Goal: Transaction & Acquisition: Purchase product/service

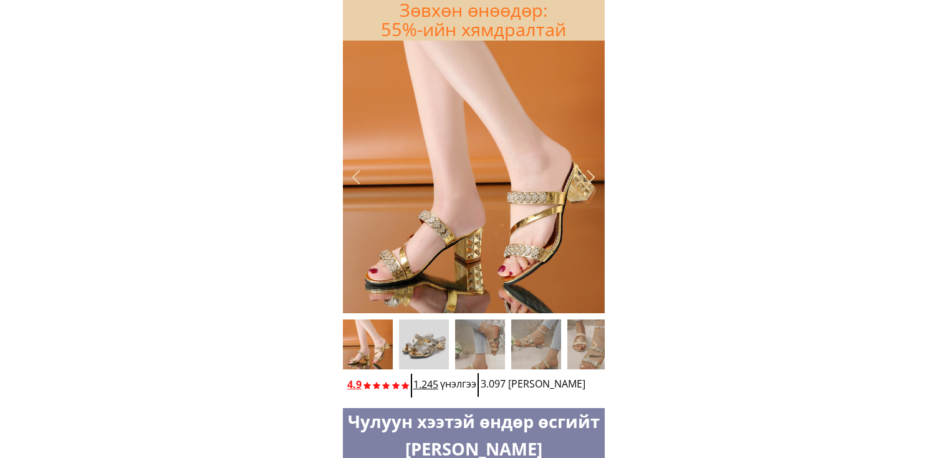
scroll to position [187, 0]
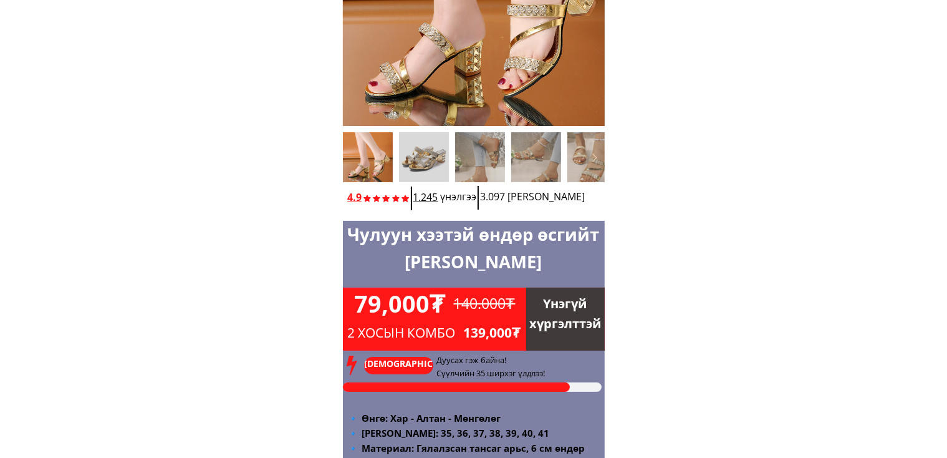
type input "мянган"
type input "89892019"
type input "Этүгэн их сургууль 1-р байр 304 тоот"
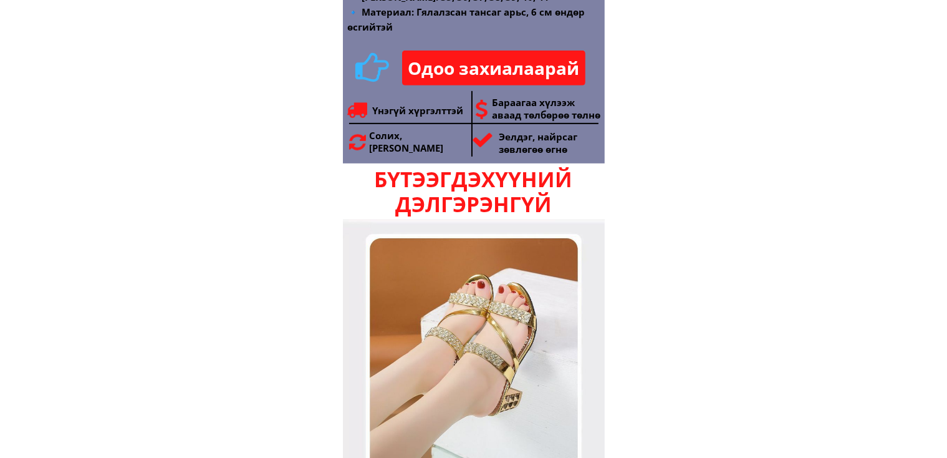
scroll to position [624, 0]
click at [504, 69] on p "Одоо захиалаарай" at bounding box center [493, 67] width 183 height 35
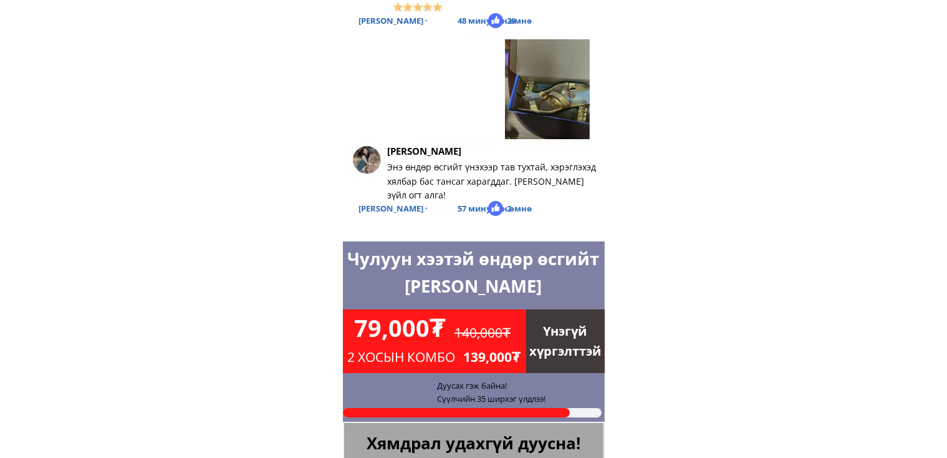
scroll to position [4954, 0]
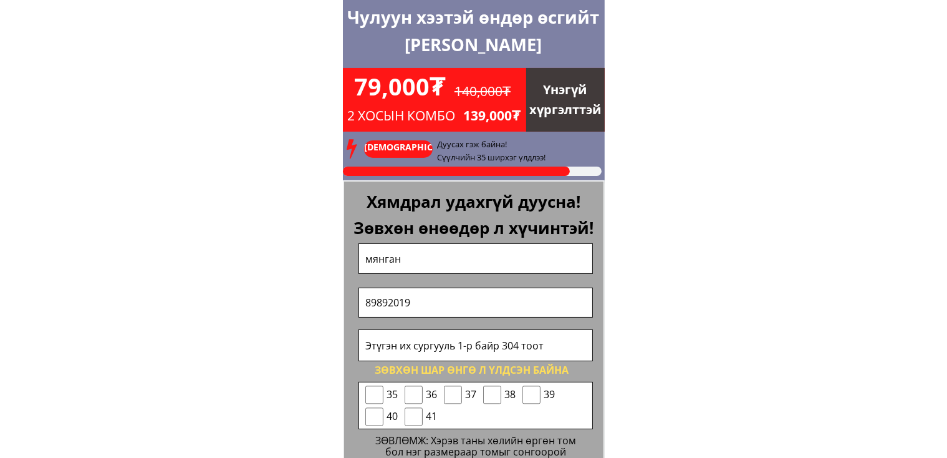
drag, startPoint x: 494, startPoint y: 395, endPoint x: 511, endPoint y: 406, distance: 19.9
click at [494, 396] on input "checkbox" at bounding box center [492, 394] width 18 height 19
checkbox input "true"
click at [534, 397] on input "checkbox" at bounding box center [532, 394] width 18 height 19
checkbox input "true"
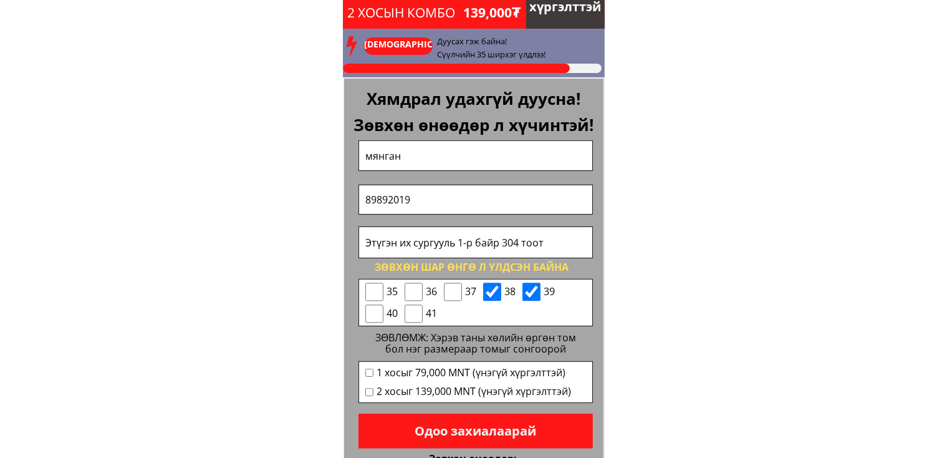
scroll to position [5078, 0]
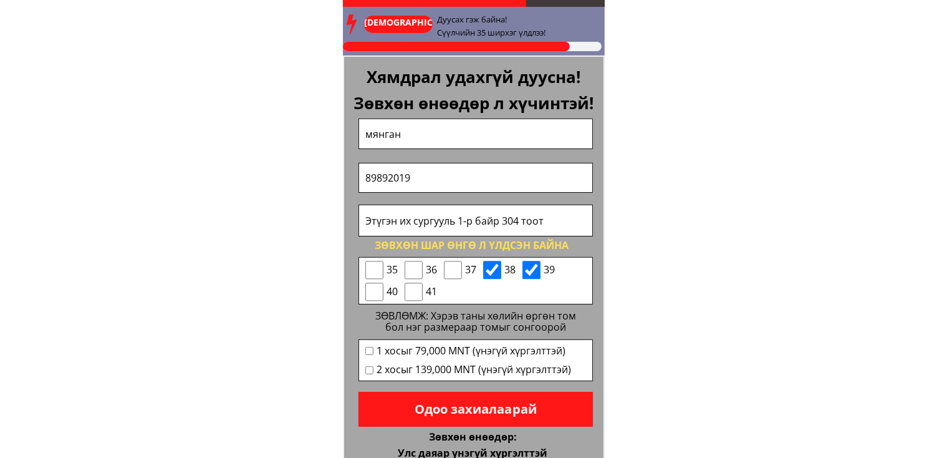
click at [368, 352] on input "checkbox" at bounding box center [369, 351] width 8 height 8
checkbox input "true"
click at [519, 408] on p "Одоо захиалаарай" at bounding box center [476, 409] width 234 height 35
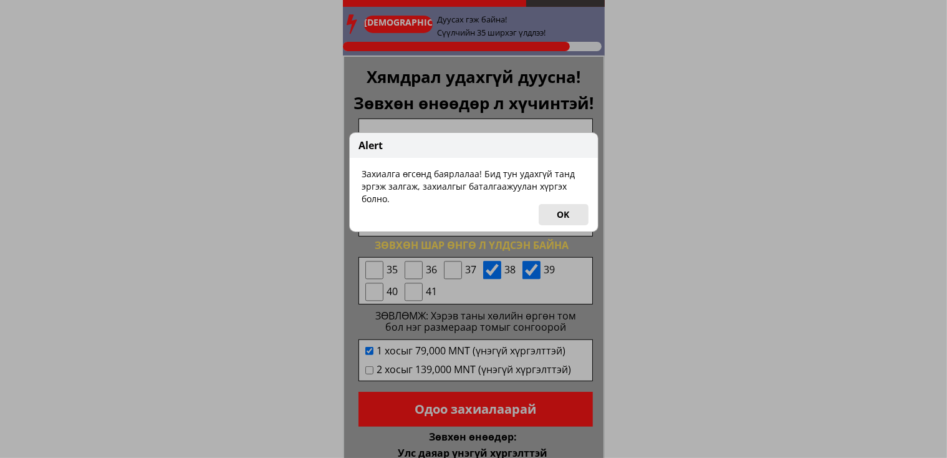
scroll to position [5091, 0]
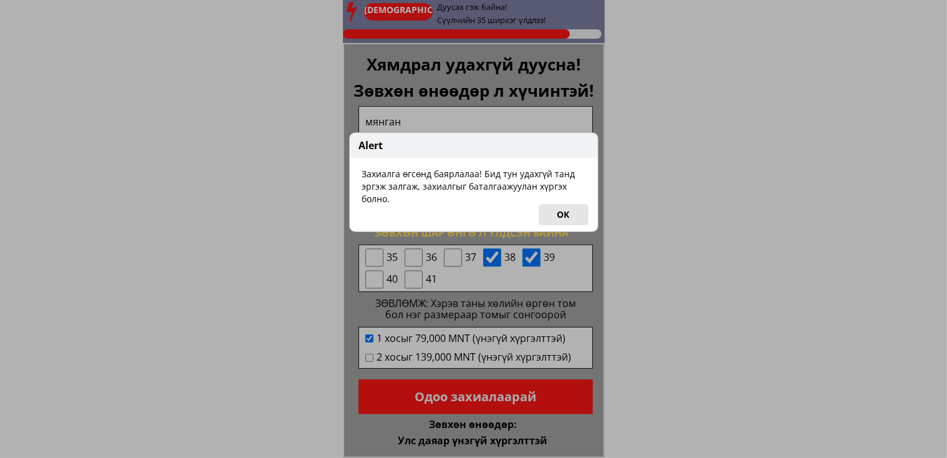
click at [576, 218] on button "OK" at bounding box center [564, 214] width 50 height 21
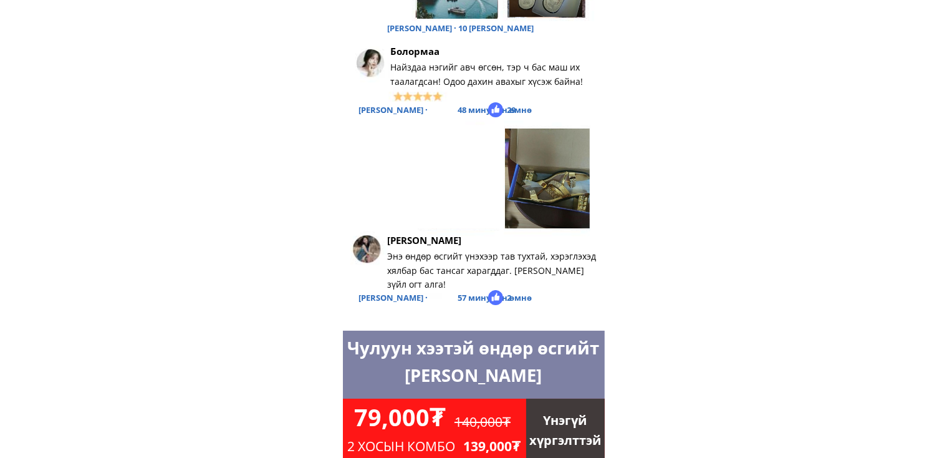
scroll to position [4405, 0]
